Goal: Check status: Check status

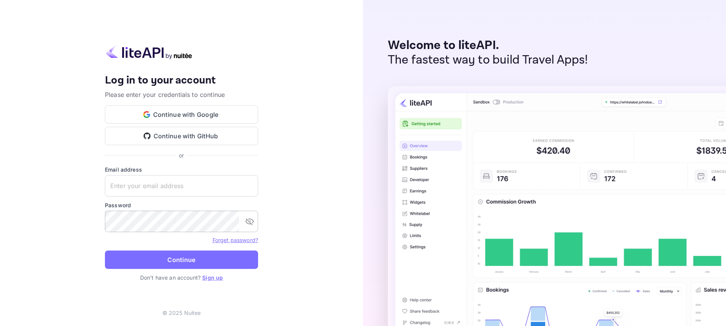
type input "[EMAIL_ADDRESS][DOMAIN_NAME]"
click at [249, 224] on icon "toggle password visibility" at bounding box center [250, 221] width 8 height 7
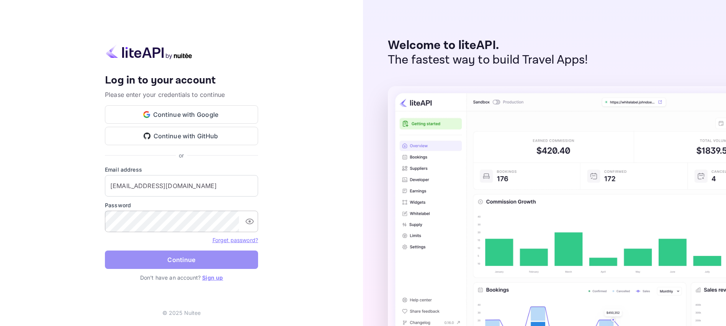
click at [193, 259] on button "Continue" at bounding box center [181, 260] width 153 height 18
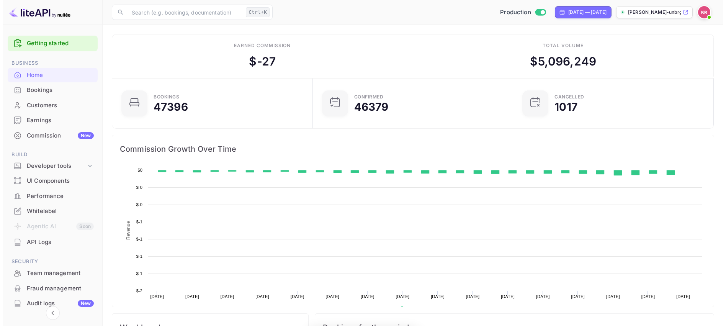
scroll to position [119, 190]
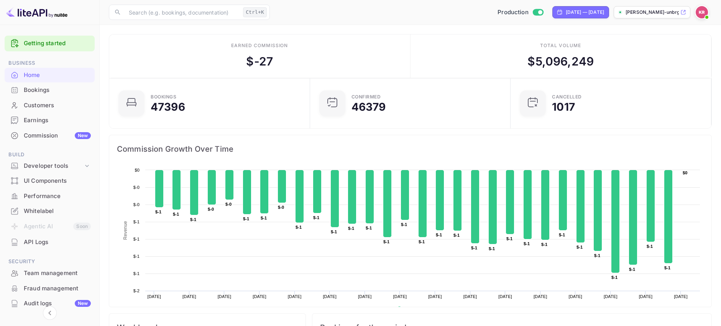
click at [40, 90] on div "Bookings" at bounding box center [57, 90] width 67 height 9
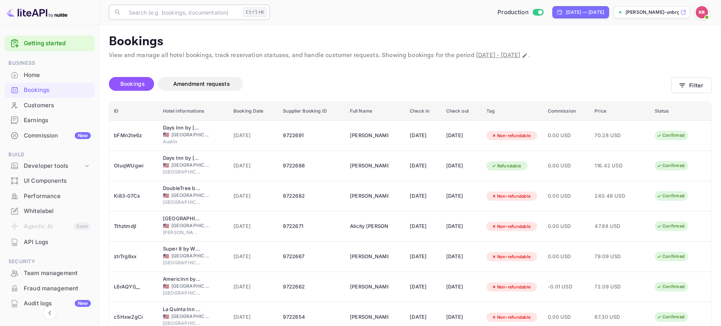
click at [187, 11] on input "text" at bounding box center [182, 12] width 116 height 15
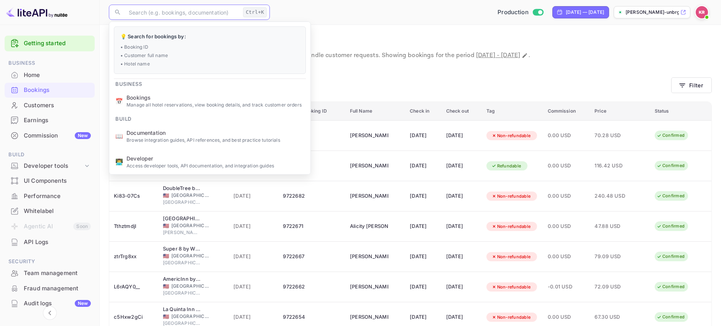
paste input "X343r6Qcv"
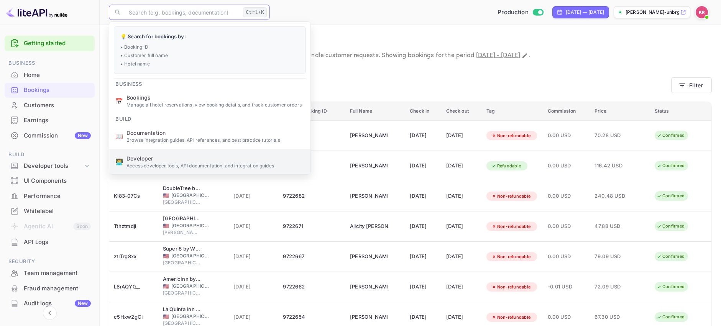
type input "X343r6Qcv"
